Goal: Task Accomplishment & Management: Manage account settings

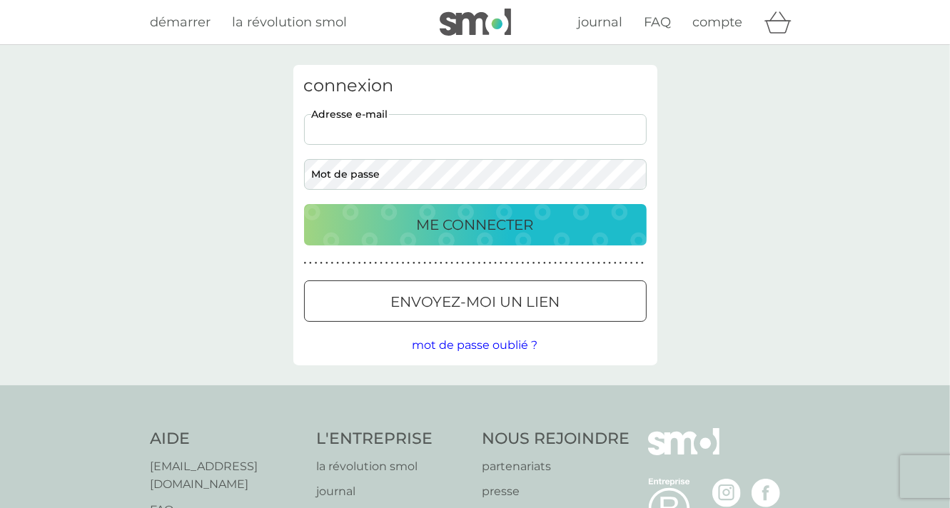
click at [380, 125] on input "adresse e-mail" at bounding box center [475, 129] width 343 height 31
click at [341, 136] on input "adresse e-mail" at bounding box center [475, 129] width 343 height 31
click at [348, 134] on input "adresse e-mail" at bounding box center [475, 129] width 343 height 31
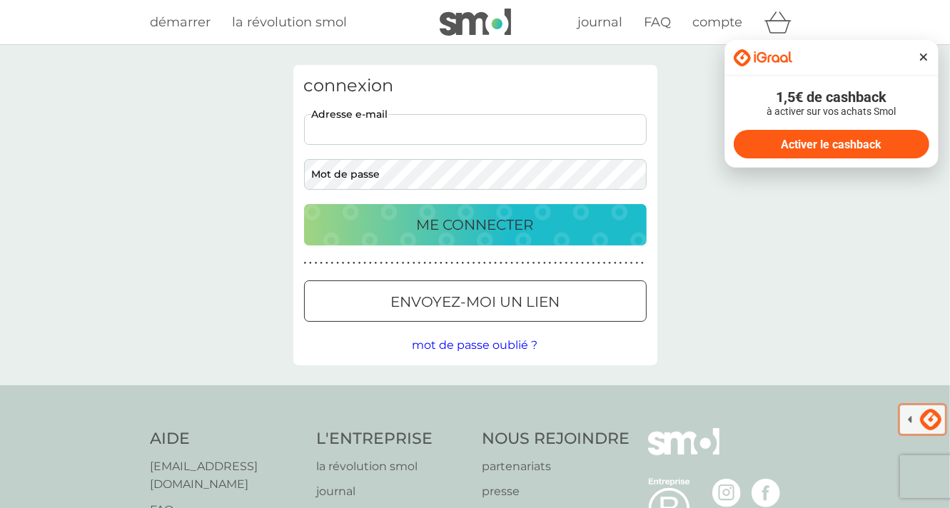
type input "[PERSON_NAME][EMAIL_ADDRESS][DOMAIN_NAME]"
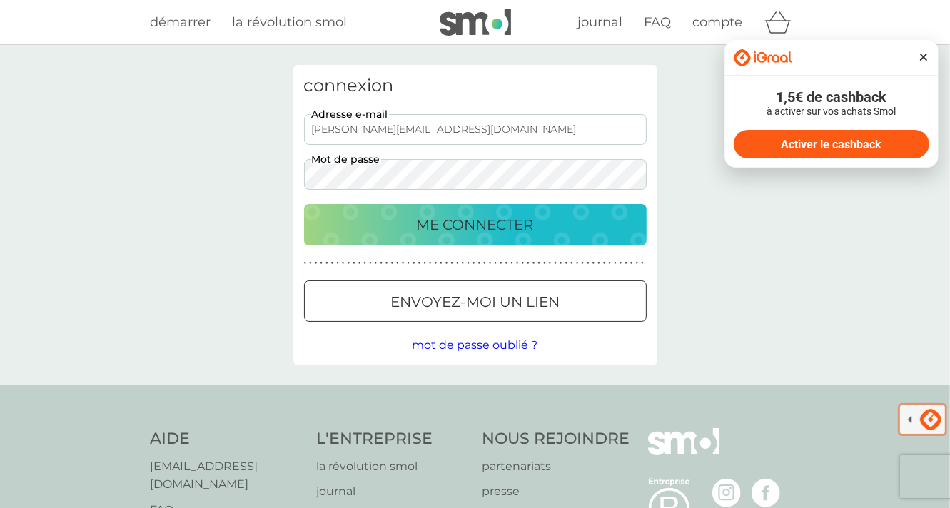
click at [463, 223] on p "ME CONNECTER" at bounding box center [475, 224] width 117 height 23
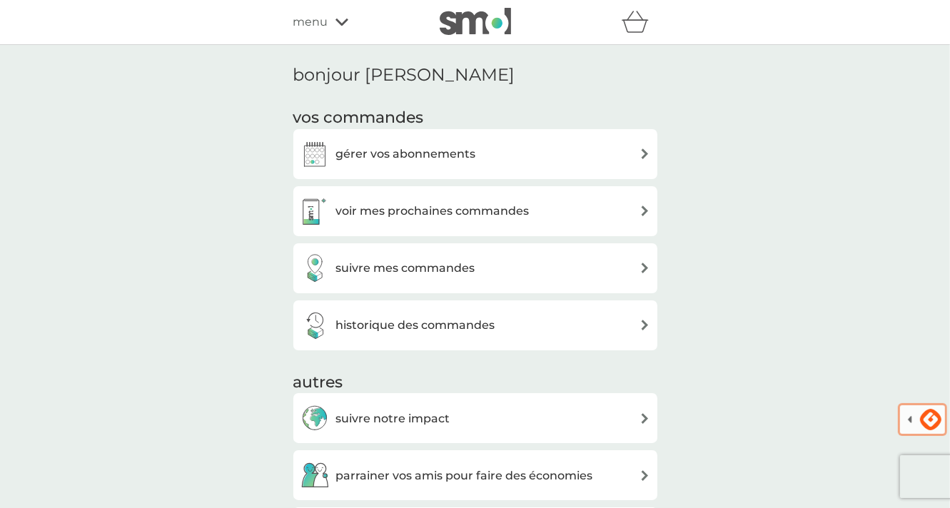
click at [462, 155] on h3 "gérer vos abonnements" at bounding box center [406, 154] width 140 height 19
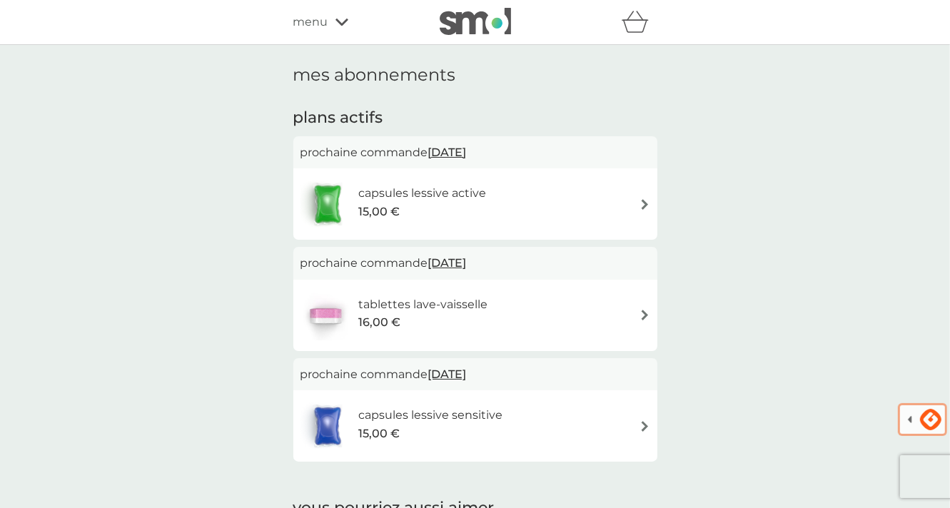
drag, startPoint x: 158, startPoint y: 1139, endPoint x: 820, endPoint y: 1149, distance: 661.9
click at [339, 23] on icon at bounding box center [342, 22] width 13 height 7
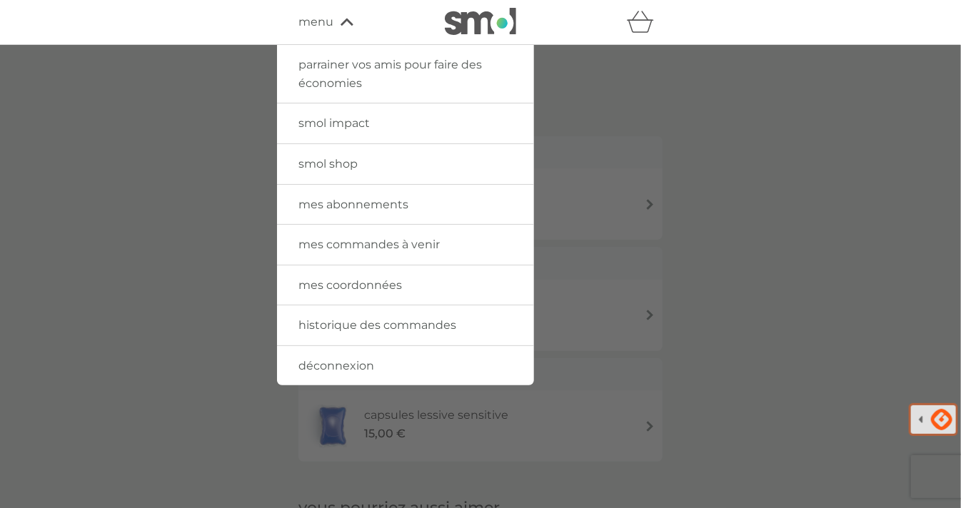
click at [356, 287] on span "mes coordonnées" at bounding box center [350, 285] width 104 height 14
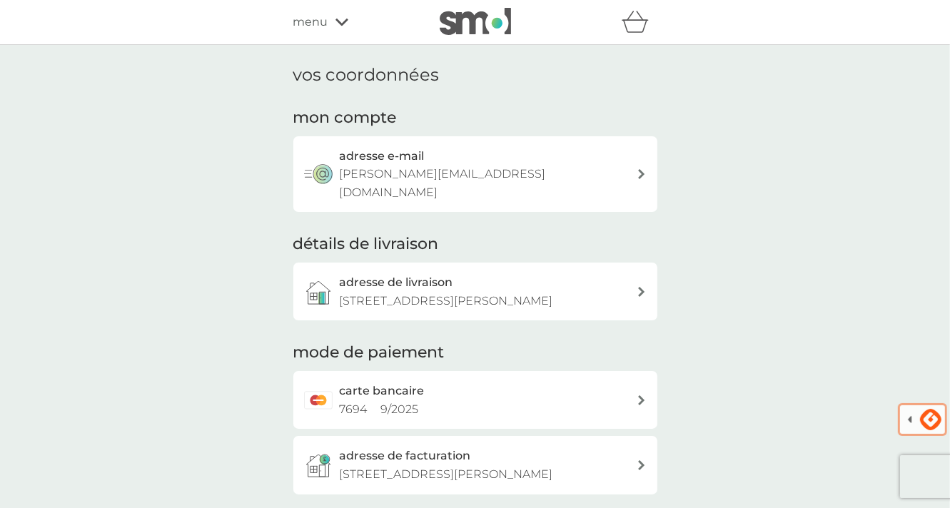
click at [340, 22] on icon at bounding box center [342, 22] width 13 height 9
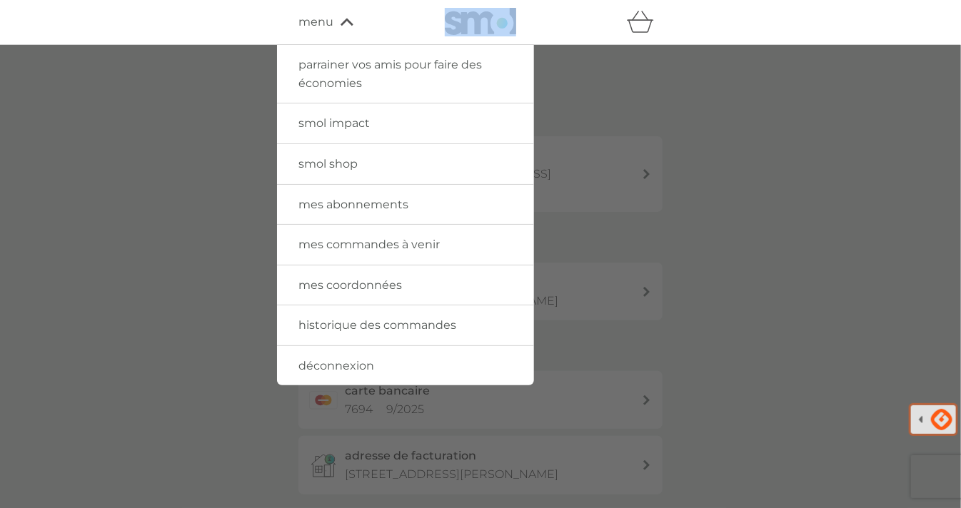
click at [363, 207] on span "mes abonnements" at bounding box center [353, 205] width 110 height 14
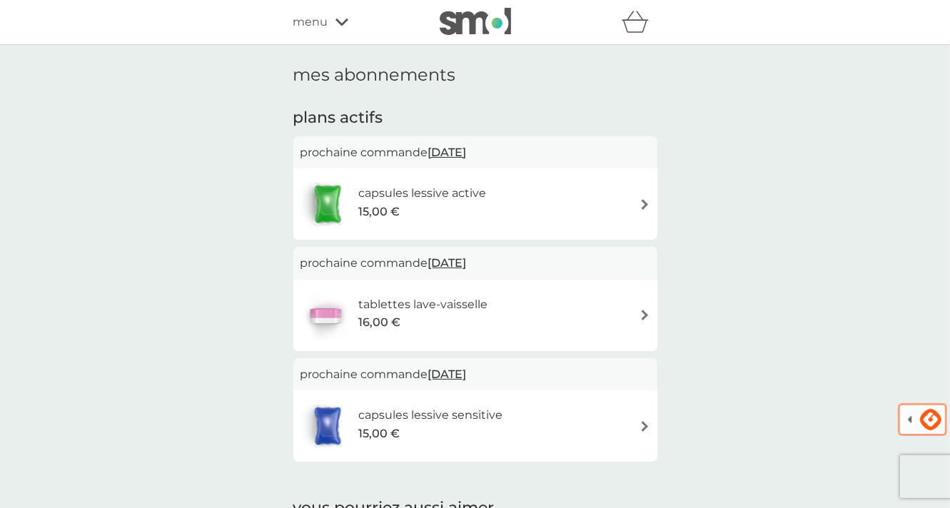
click at [453, 148] on span "15 nov. 2025" at bounding box center [447, 153] width 39 height 28
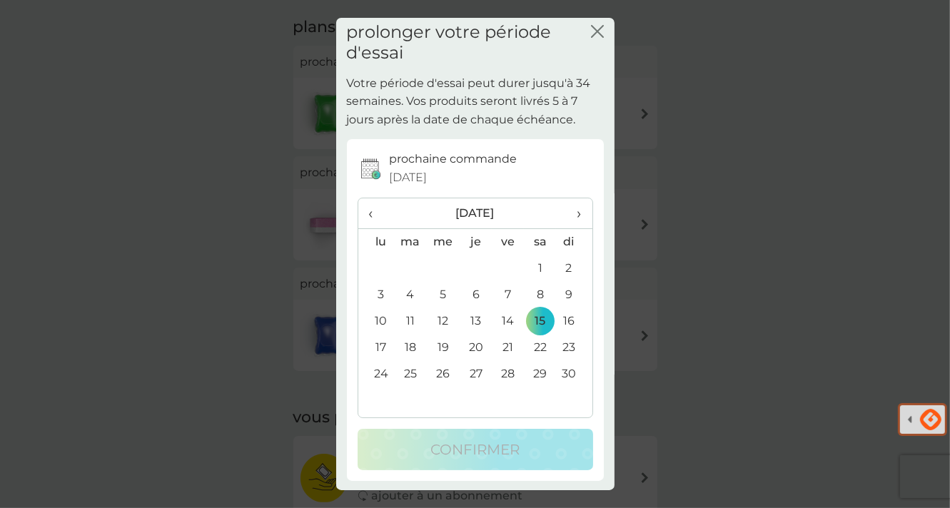
scroll to position [357, 0]
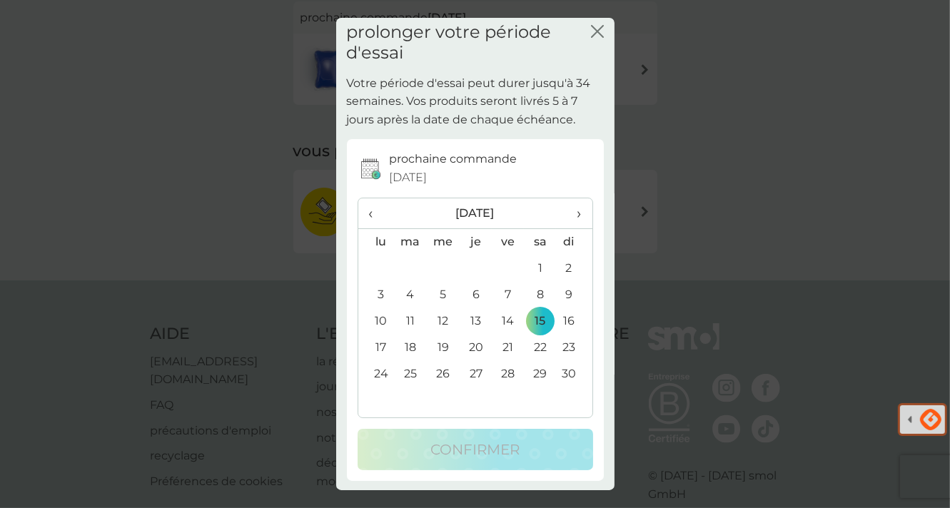
click at [591, 24] on div "fermer" at bounding box center [597, 42] width 13 height 41
click at [591, 28] on icon "fermer" at bounding box center [597, 31] width 13 height 13
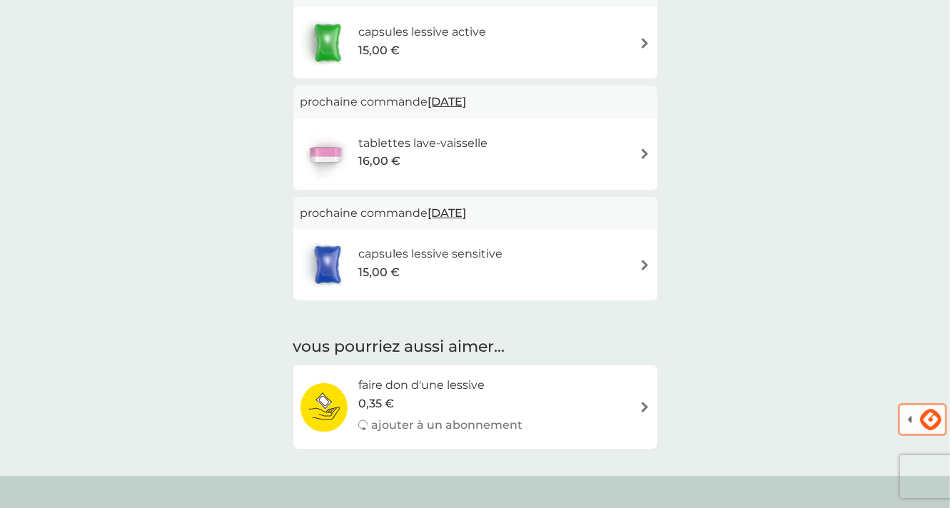
scroll to position [143, 0]
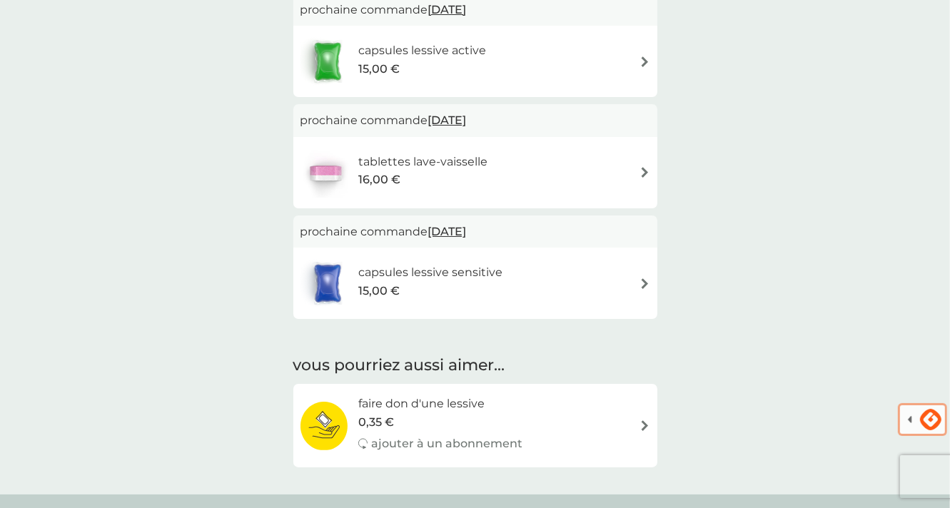
click at [641, 284] on img at bounding box center [645, 283] width 11 height 11
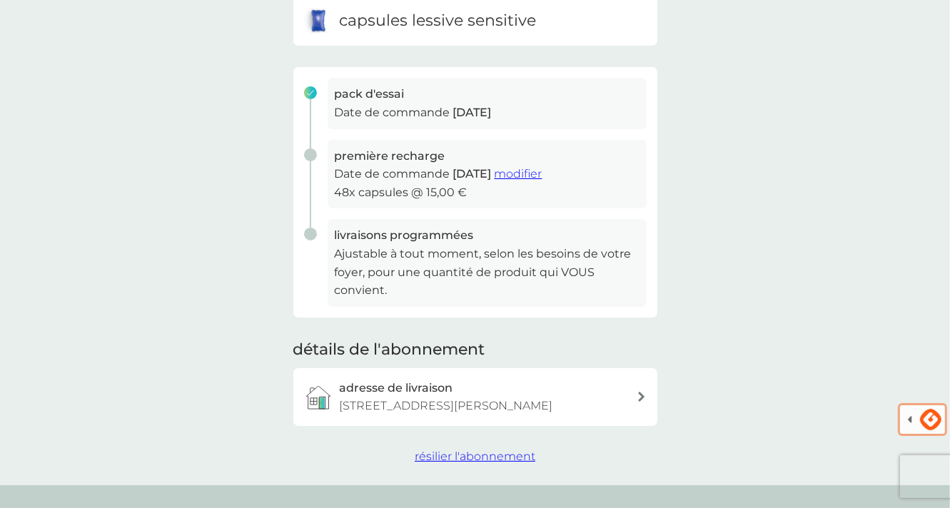
scroll to position [214, 0]
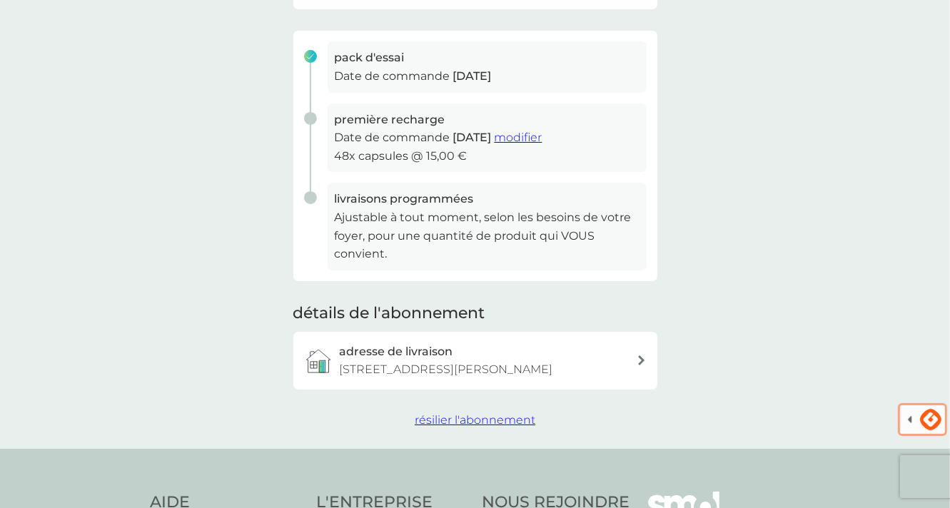
click at [501, 422] on span "résilier l'abonnement" at bounding box center [475, 420] width 121 height 14
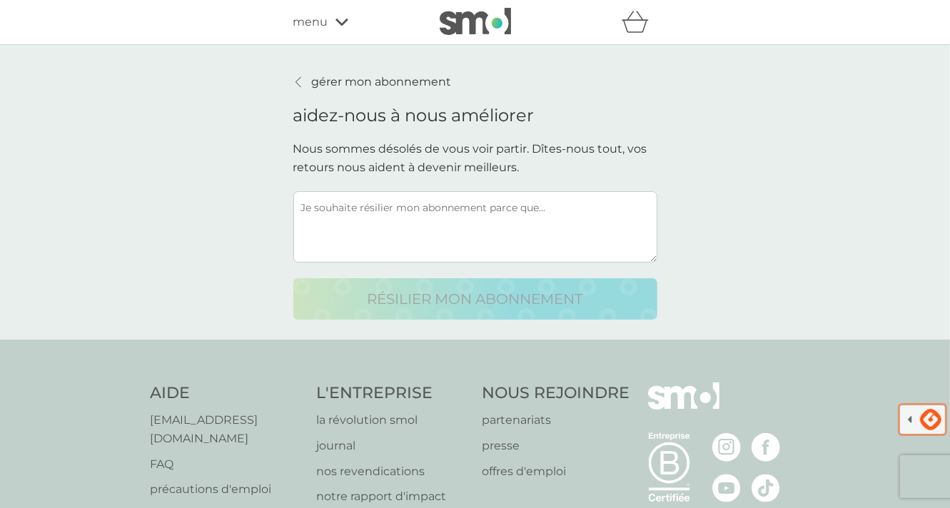
click at [560, 202] on textarea at bounding box center [475, 226] width 364 height 71
click at [553, 209] on textarea at bounding box center [475, 226] width 364 height 71
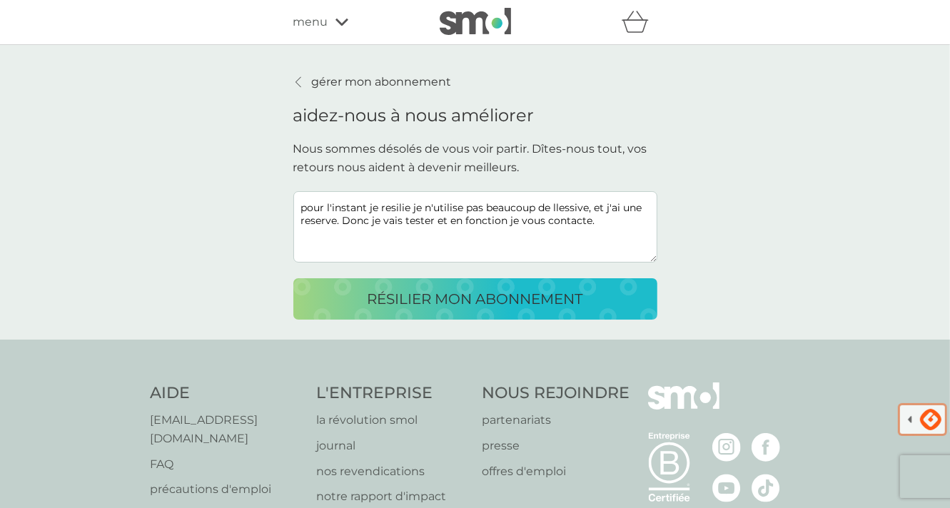
type textarea "pour l'instant je resilie je n'utilise pas beaucoup de llessive, et j'ai une re…"
click at [414, 296] on p "résilier mon abonnement" at bounding box center [476, 299] width 216 height 23
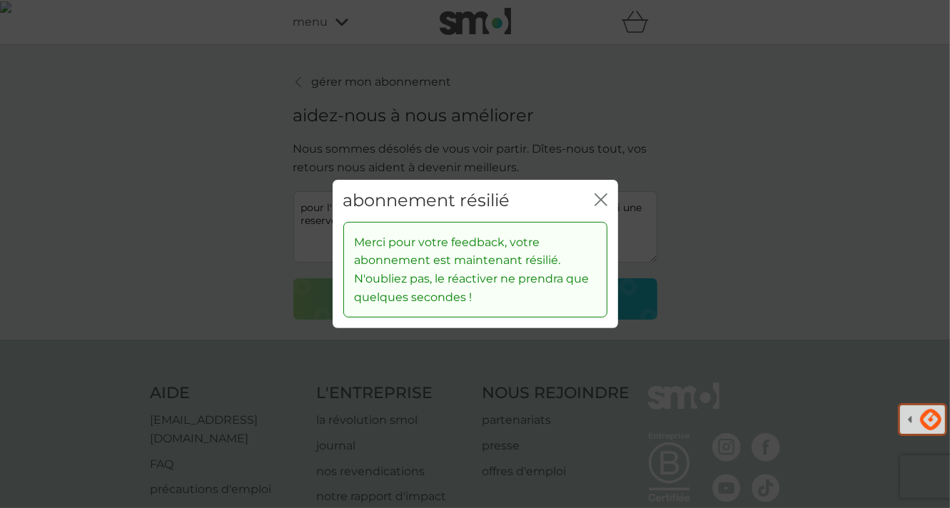
click at [600, 205] on icon "fermer" at bounding box center [601, 199] width 13 height 13
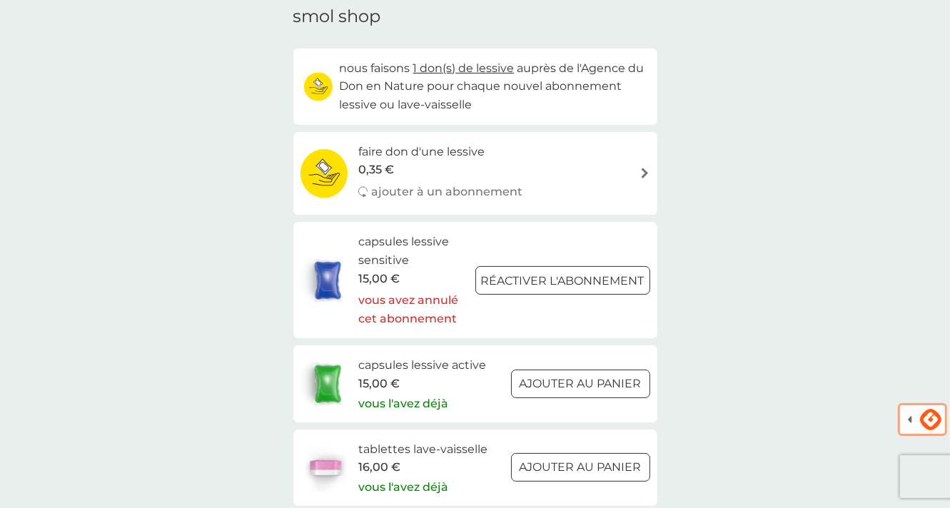
scroll to position [214, 0]
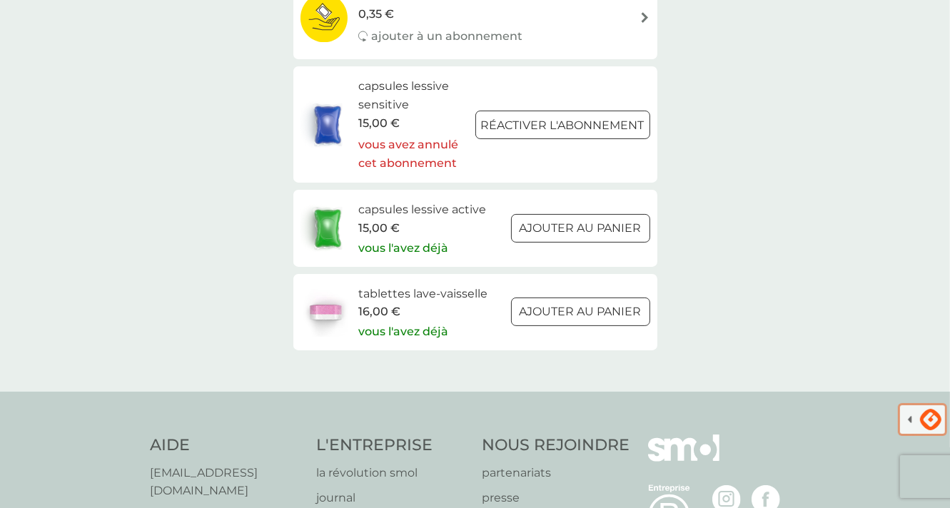
click at [560, 311] on div at bounding box center [580, 312] width 51 height 15
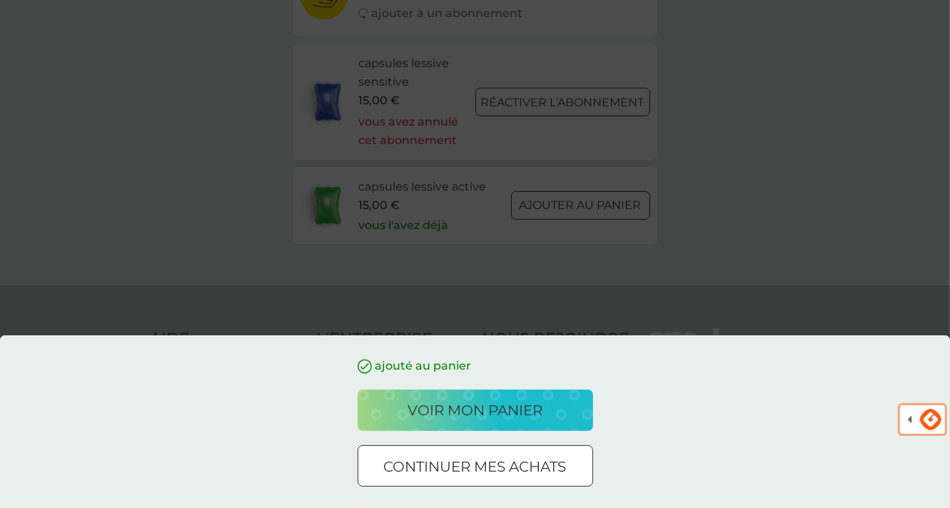
scroll to position [122, 0]
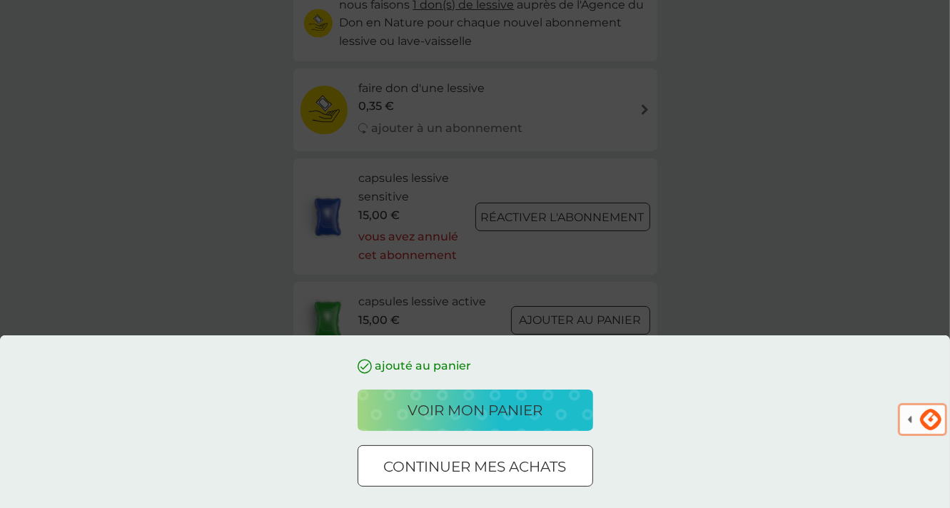
click at [766, 192] on div "ajouté au panier voir mon panier continuer mes achats" at bounding box center [475, 254] width 950 height 508
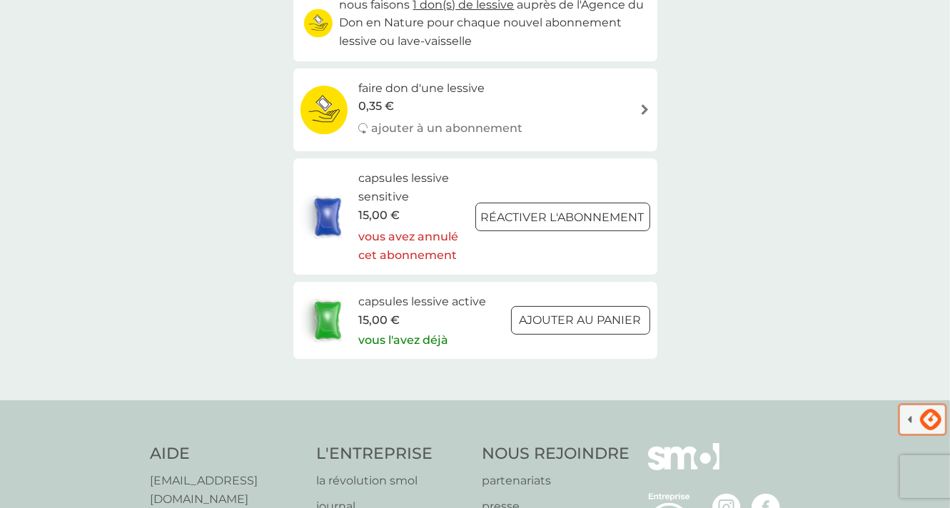
click at [431, 301] on h6 "capsules lessive active" at bounding box center [422, 302] width 128 height 19
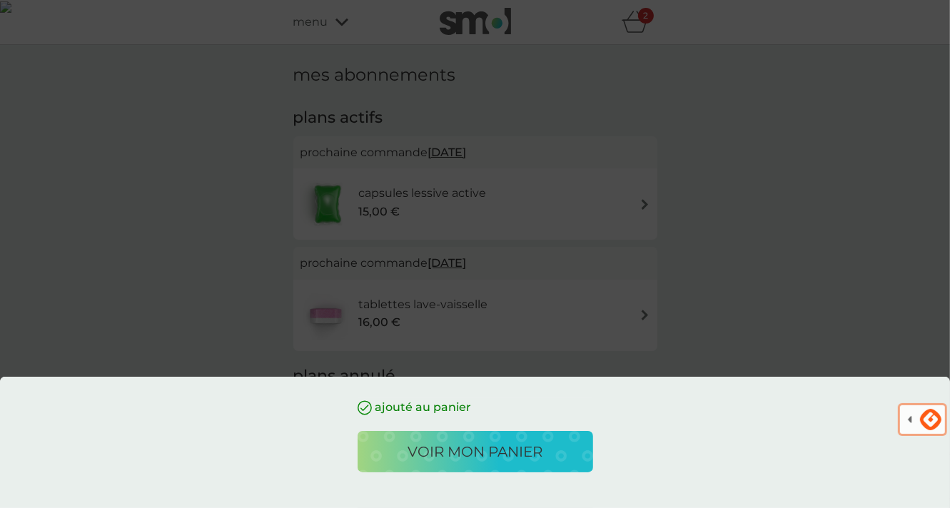
scroll to position [143, 0]
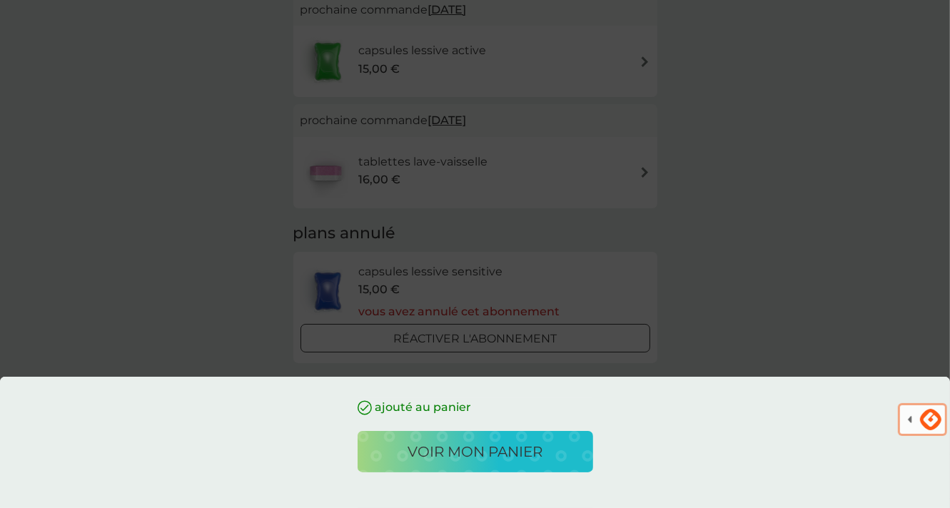
click at [637, 176] on div "ajouté au panier voir mon panier" at bounding box center [475, 254] width 950 height 508
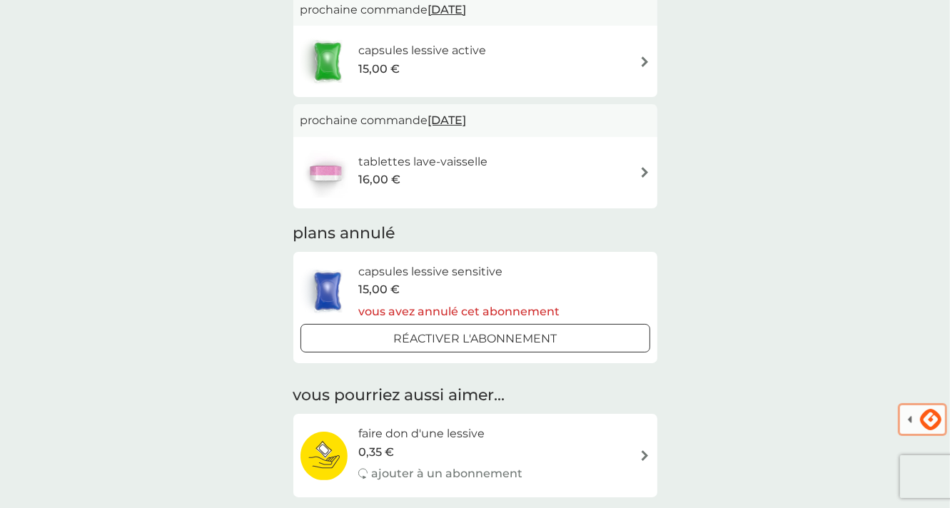
click at [640, 166] on div "tablettes lave-vaisselle 16,00 €" at bounding box center [476, 173] width 350 height 50
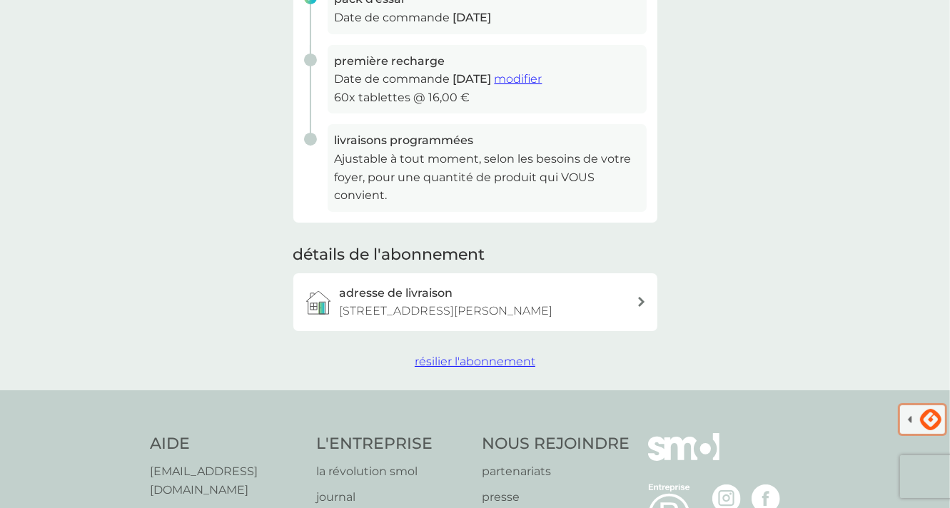
scroll to position [286, 0]
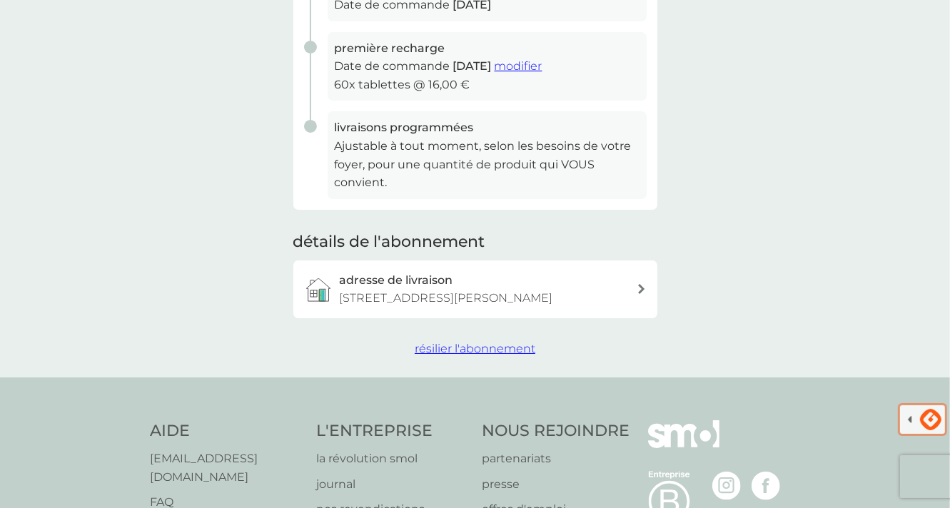
drag, startPoint x: 485, startPoint y: 353, endPoint x: 525, endPoint y: 347, distance: 40.5
click at [486, 353] on span "résilier l'abonnement" at bounding box center [475, 349] width 121 height 14
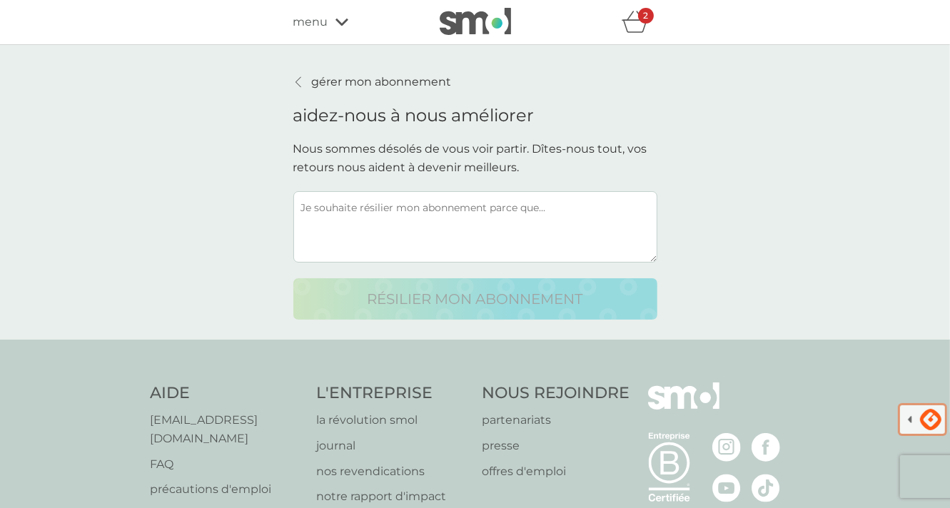
click at [550, 211] on textarea at bounding box center [475, 226] width 364 height 71
drag, startPoint x: 548, startPoint y: 208, endPoint x: 333, endPoint y: 211, distance: 215.6
click at [333, 211] on textarea at bounding box center [475, 226] width 364 height 71
click at [560, 210] on textarea at bounding box center [475, 226] width 364 height 71
click at [565, 208] on textarea at bounding box center [475, 226] width 364 height 71
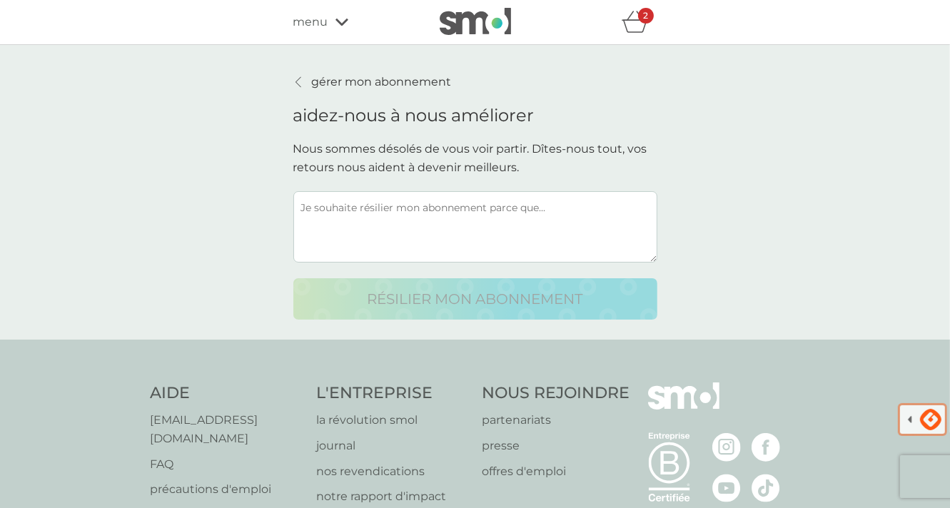
click at [546, 208] on textarea at bounding box center [475, 226] width 364 height 71
click at [549, 208] on textarea at bounding box center [475, 226] width 364 height 71
click at [546, 208] on textarea at bounding box center [475, 226] width 364 height 71
drag, startPoint x: 300, startPoint y: 208, endPoint x: 475, endPoint y: 208, distance: 175.6
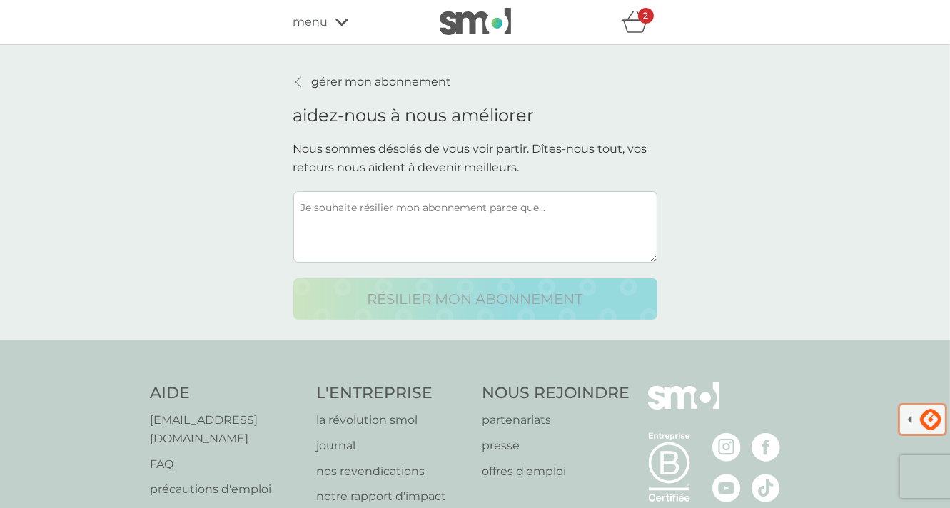
click at [448, 206] on textarea at bounding box center [475, 226] width 364 height 71
click at [494, 206] on textarea at bounding box center [475, 226] width 364 height 71
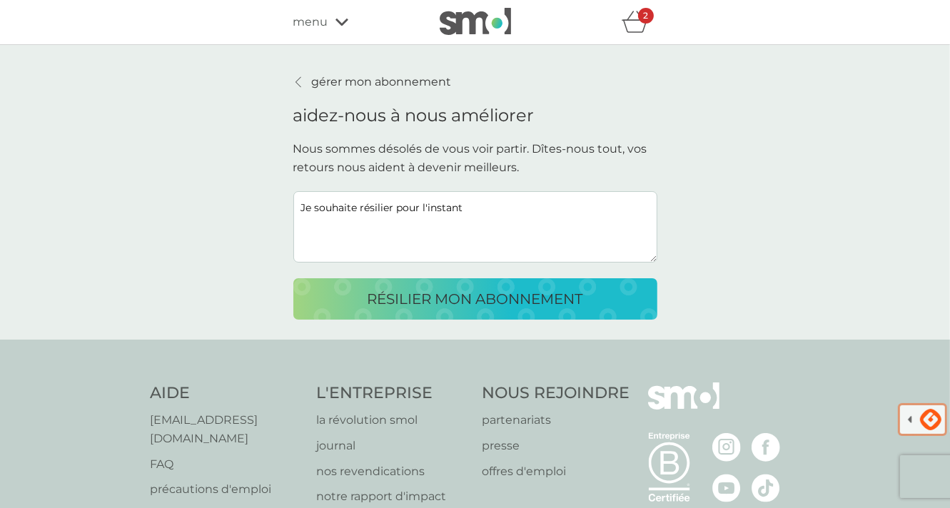
type textarea "Je souhaite résilier pour l'instant"
click at [531, 293] on p "résilier mon abonnement" at bounding box center [476, 299] width 216 height 23
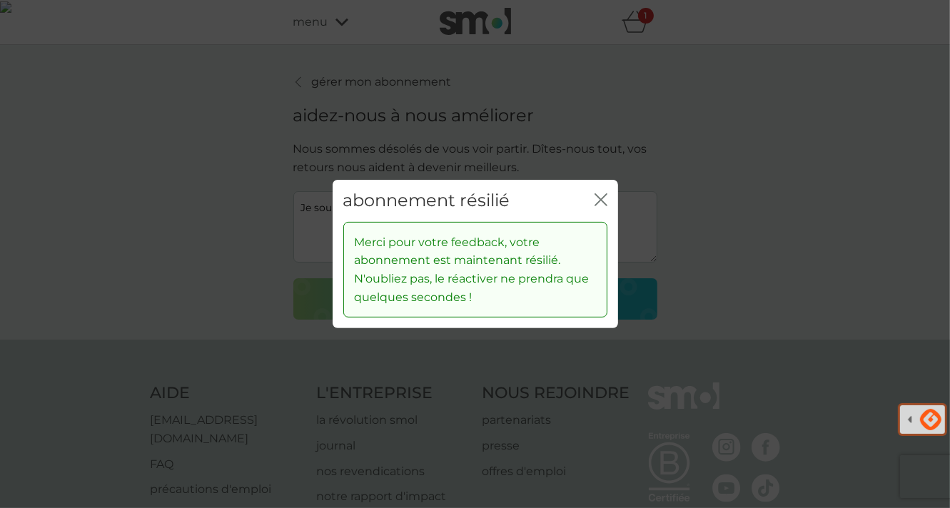
click at [595, 201] on icon "fermer" at bounding box center [601, 199] width 13 height 13
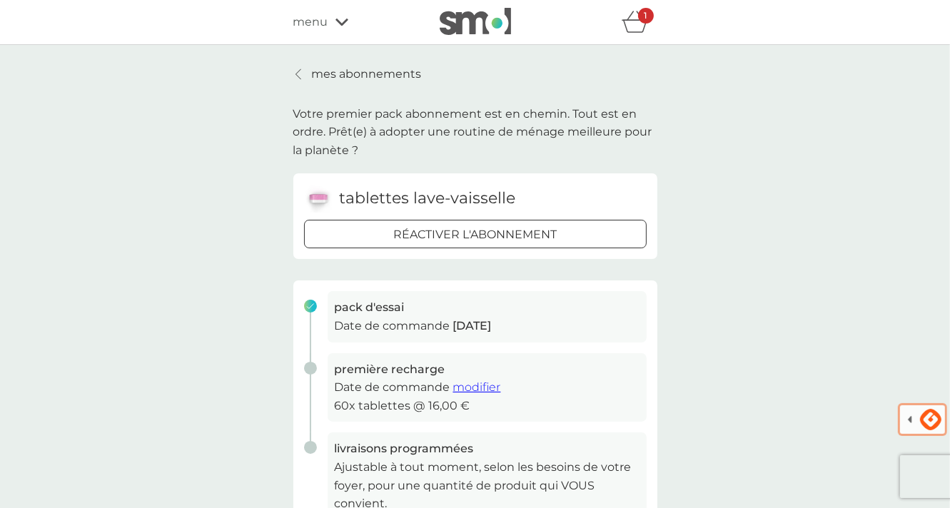
scroll to position [286, 0]
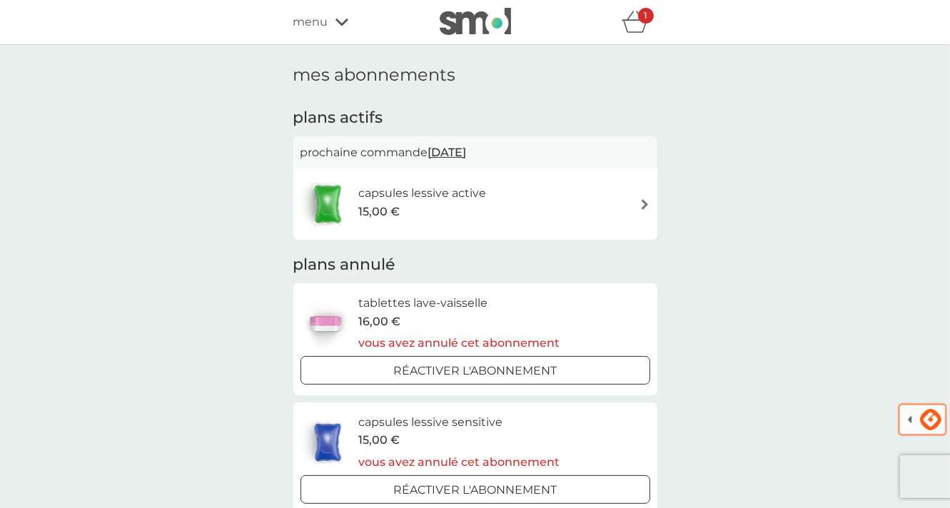
click at [640, 202] on img at bounding box center [645, 204] width 11 height 11
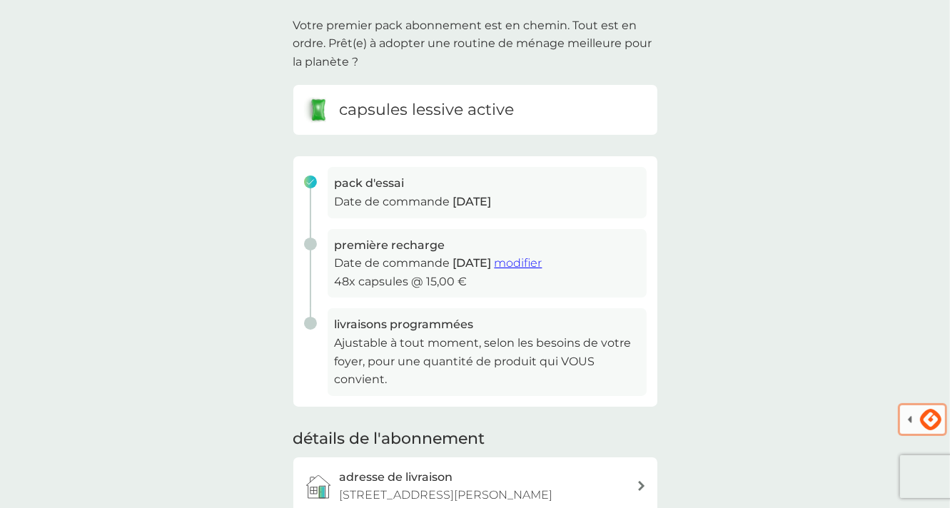
scroll to position [214, 0]
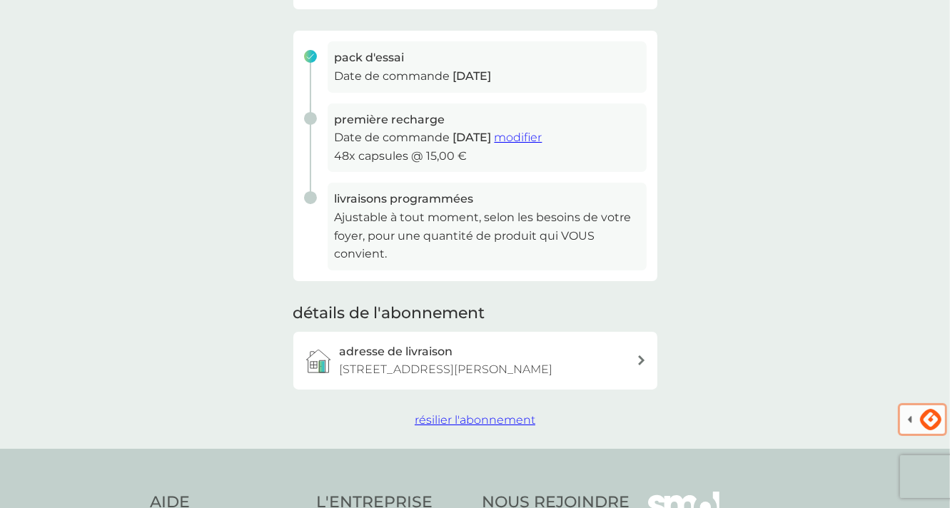
click at [494, 421] on span "résilier l'abonnement" at bounding box center [475, 420] width 121 height 14
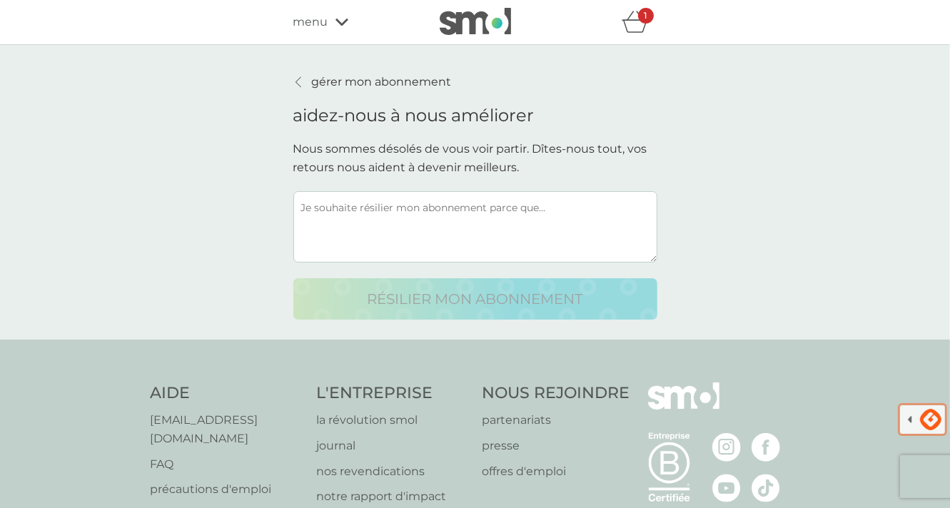
click at [300, 208] on textarea at bounding box center [475, 226] width 364 height 71
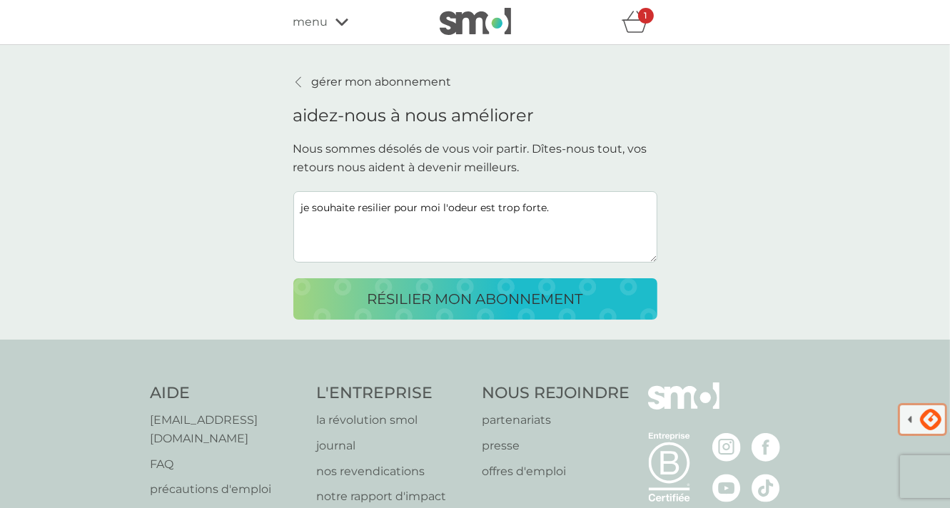
type textarea "je souhaite resilier pour moi l'odeur est trop forte."
click at [499, 299] on p "résilier mon abonnement" at bounding box center [476, 299] width 216 height 23
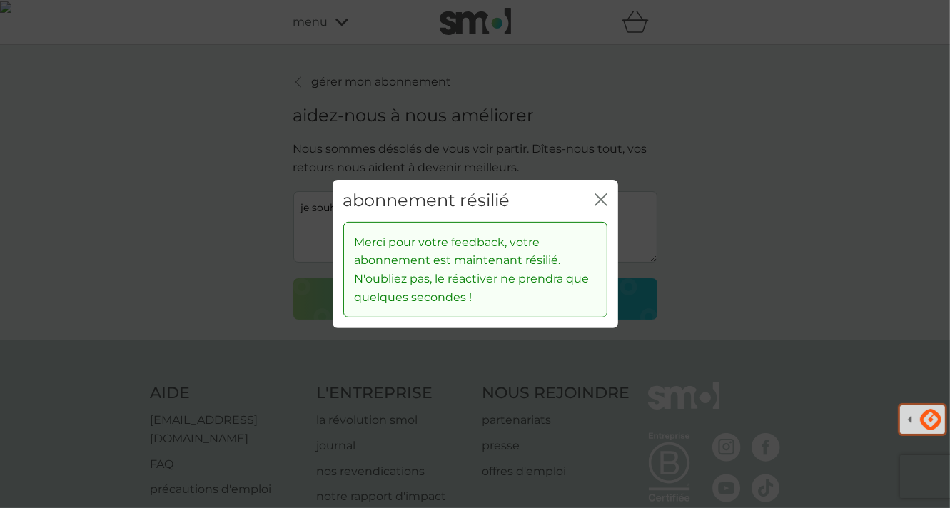
click at [605, 204] on icon "fermer" at bounding box center [604, 199] width 6 height 11
